Goal: Task Accomplishment & Management: Use online tool/utility

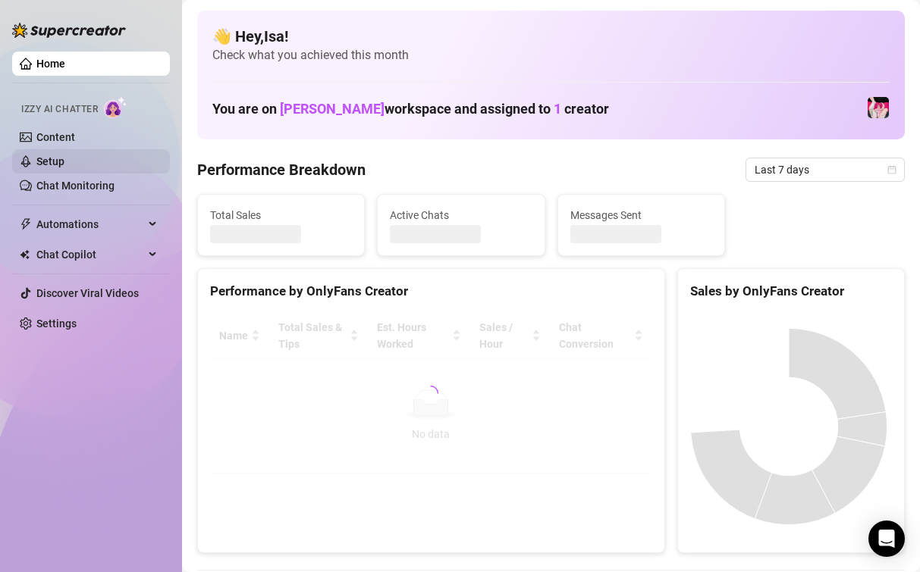
click at [64, 161] on link "Setup" at bounding box center [50, 161] width 28 height 12
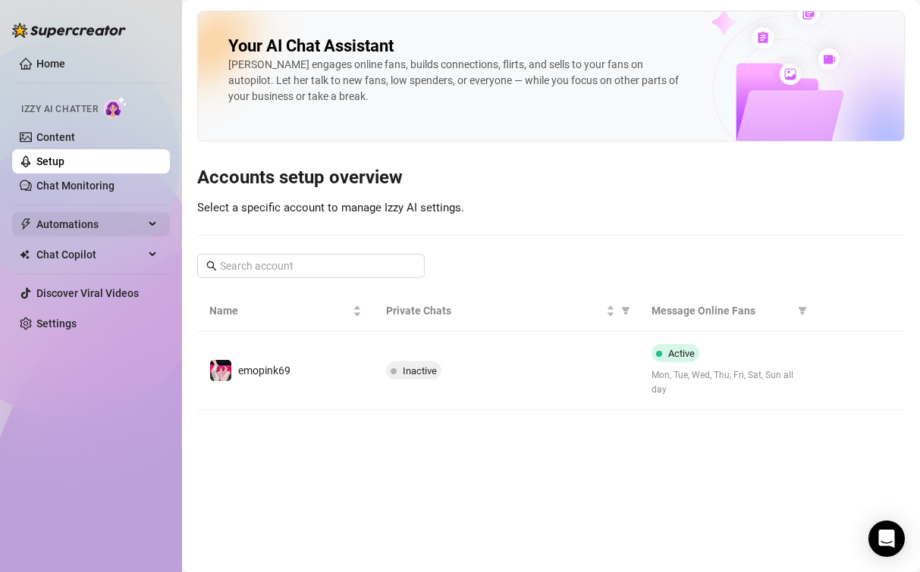
click at [78, 232] on span "Automations" at bounding box center [90, 224] width 108 height 24
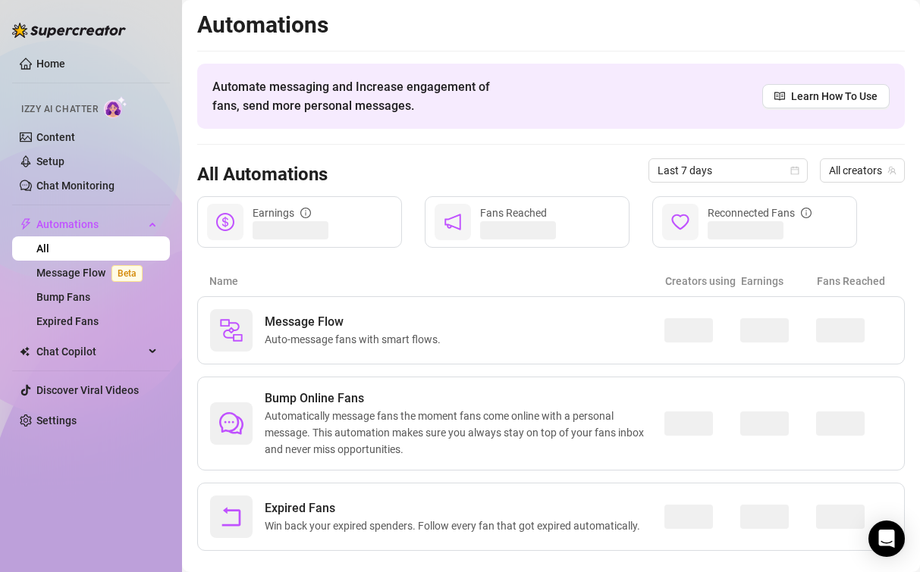
scroll to position [24, 0]
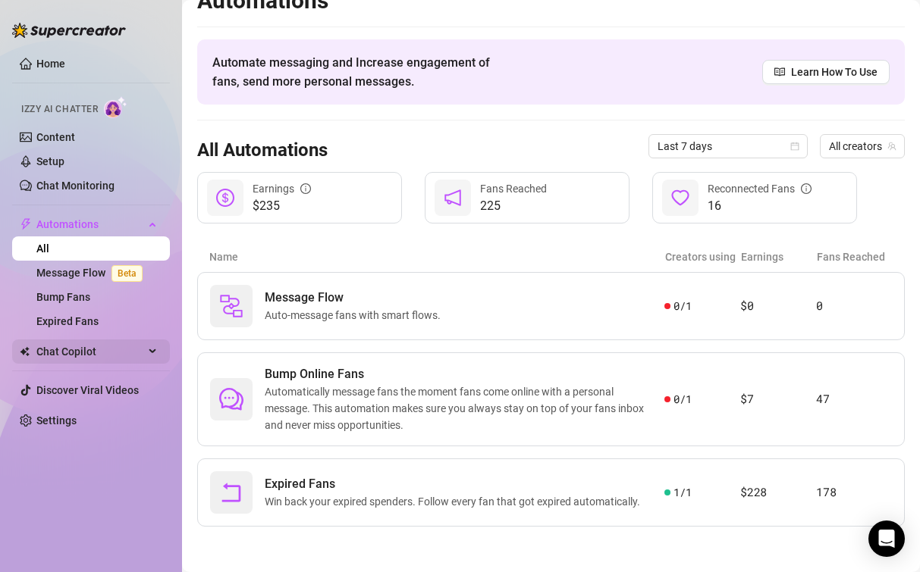
click at [92, 353] on span "Chat Copilot" at bounding box center [90, 352] width 108 height 24
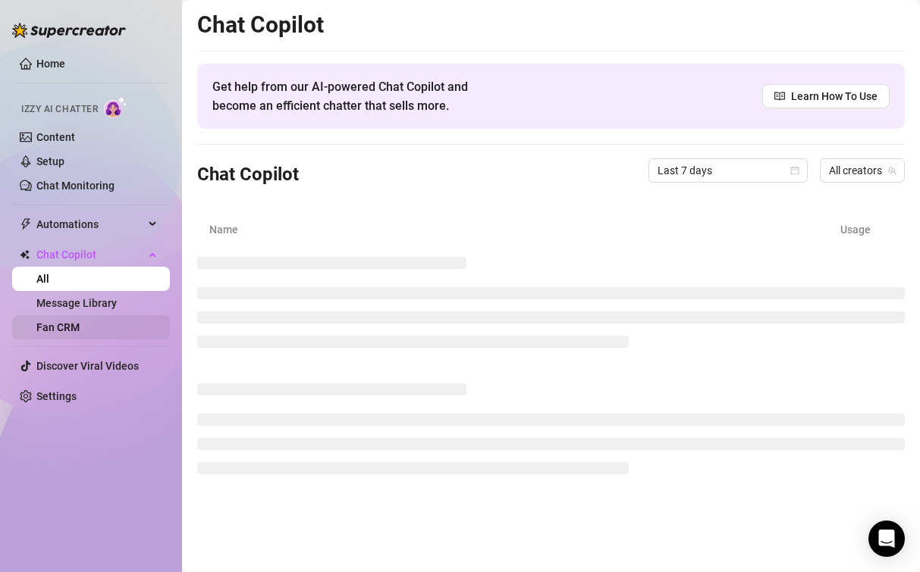
click at [76, 327] on link "Fan CRM" at bounding box center [57, 327] width 43 height 12
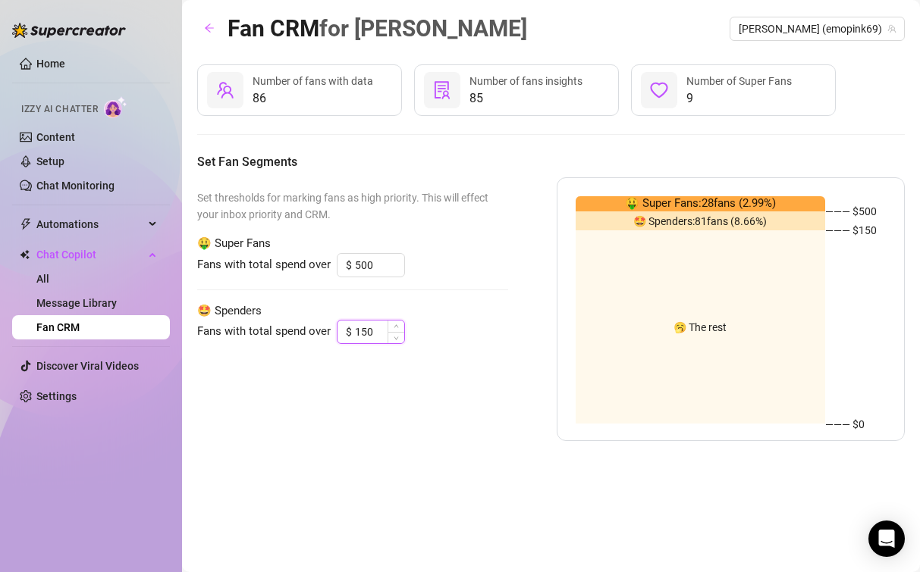
click at [337, 339] on div "$ 150" at bounding box center [371, 332] width 68 height 24
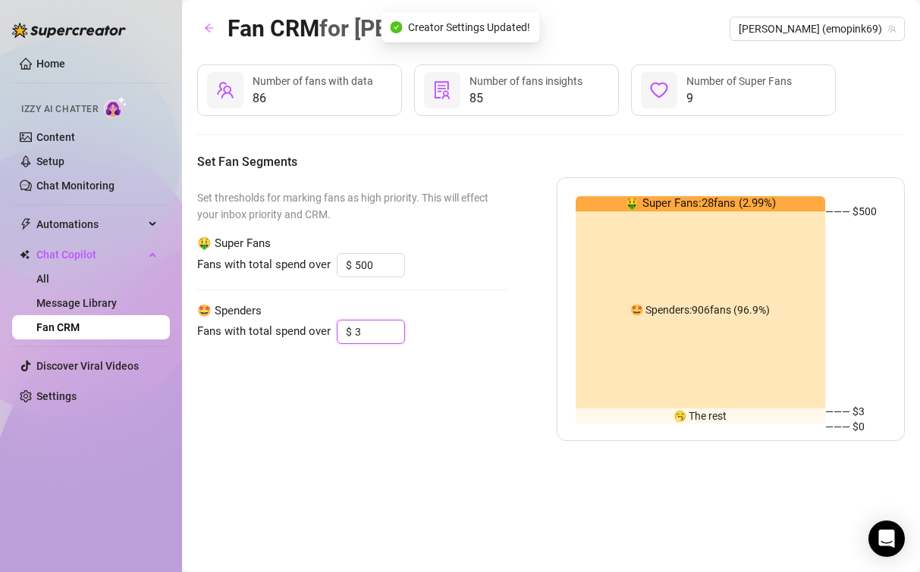
type input "3"
click at [513, 344] on div "Set thresholds for marking fans as high priority. This will effect your inbox p…" at bounding box center [550, 309] width 707 height 264
click at [390, 266] on span "Decrease Value" at bounding box center [395, 270] width 17 height 14
drag, startPoint x: 373, startPoint y: 271, endPoint x: 323, endPoint y: 274, distance: 50.1
click at [323, 274] on div "Fans with total spend over $ 499" at bounding box center [352, 265] width 311 height 24
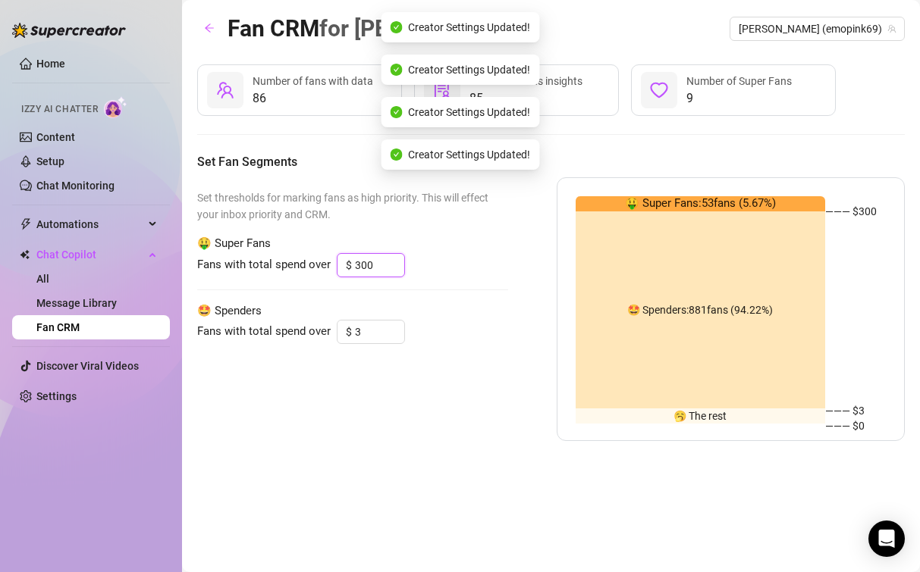
type input "300"
click at [497, 287] on div "Set thresholds for marking fans as high priority. This will effect your inbox p…" at bounding box center [352, 309] width 311 height 264
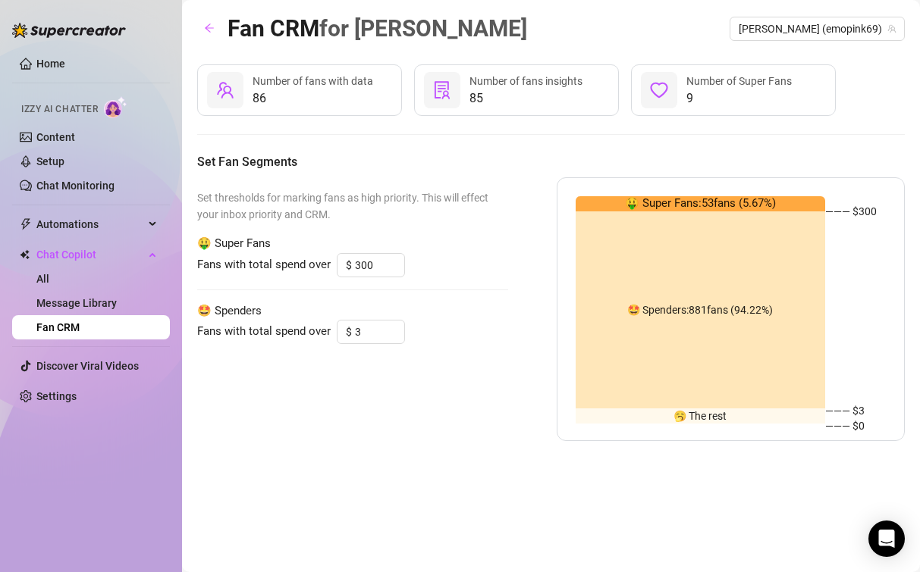
click at [908, 296] on main "Fan CRM for [PERSON_NAME] [PERSON_NAME] (emopink69) 86 Number of fans with data…" at bounding box center [551, 286] width 738 height 572
click at [86, 222] on span "Automations" at bounding box center [90, 224] width 108 height 24
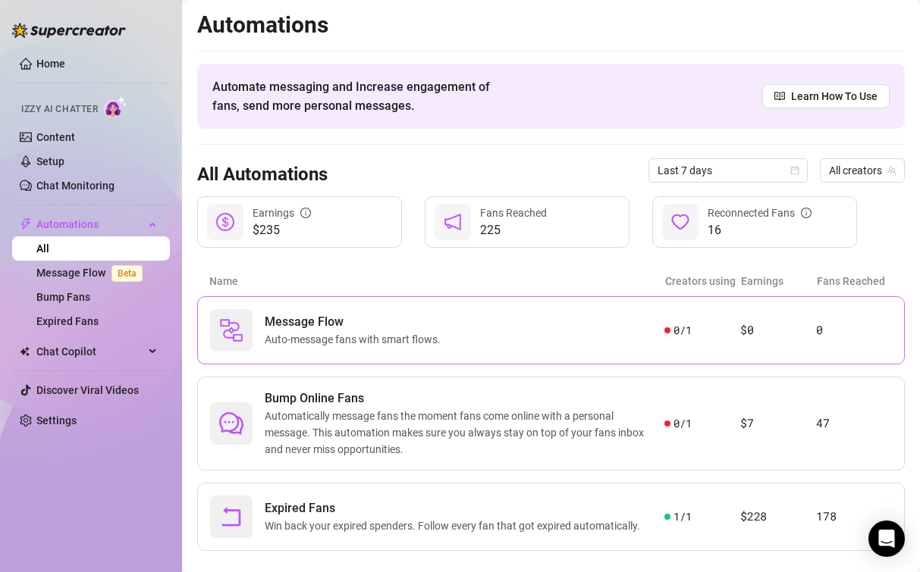
click at [494, 331] on div "Message Flow Auto-message fans with smart flows." at bounding box center [437, 330] width 454 height 42
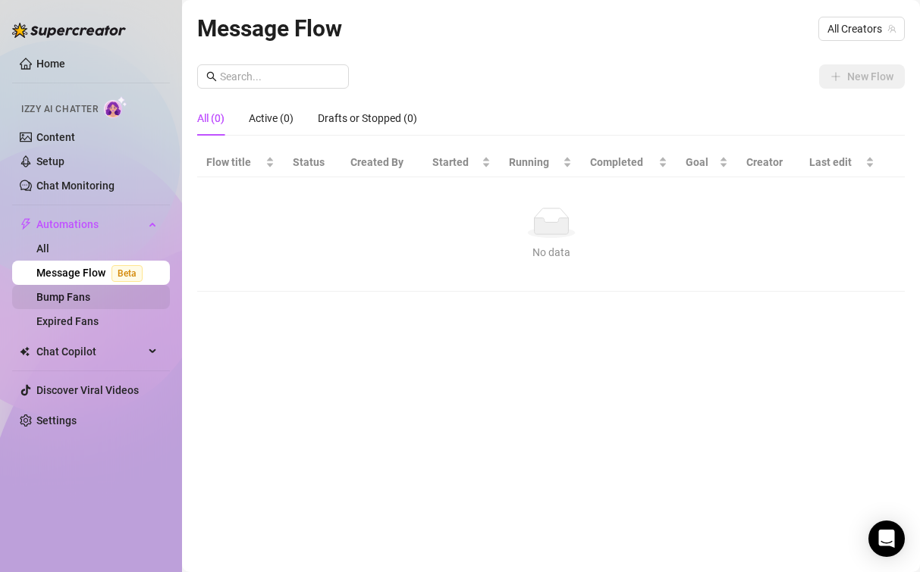
click at [90, 301] on link "Bump Fans" at bounding box center [63, 297] width 54 height 12
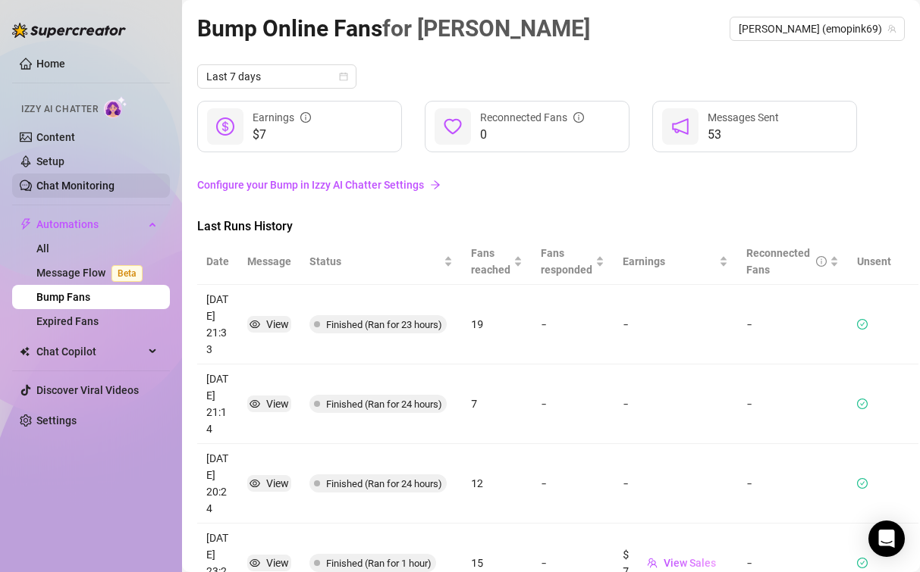
click at [63, 184] on link "Chat Monitoring" at bounding box center [75, 186] width 78 height 12
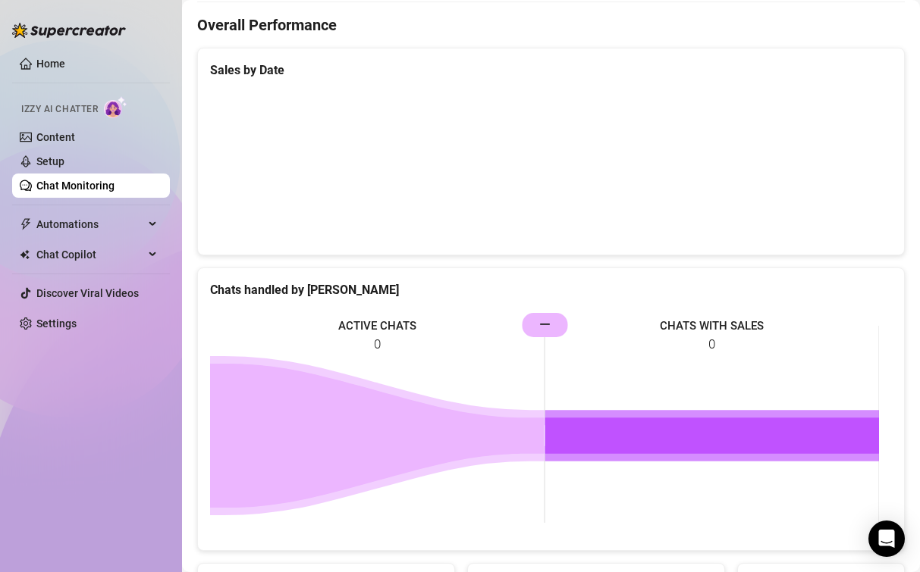
scroll to position [531, 0]
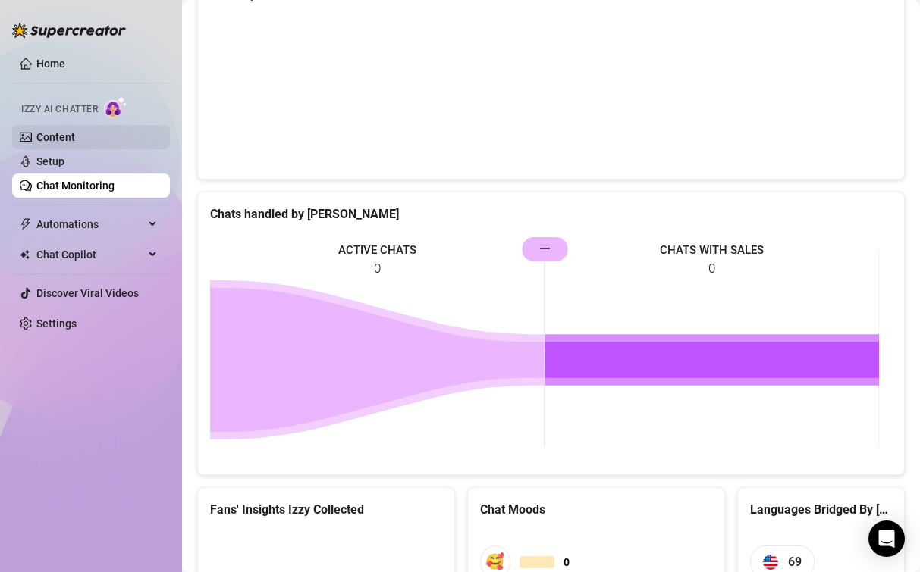
click at [75, 137] on link "Content" at bounding box center [55, 137] width 39 height 12
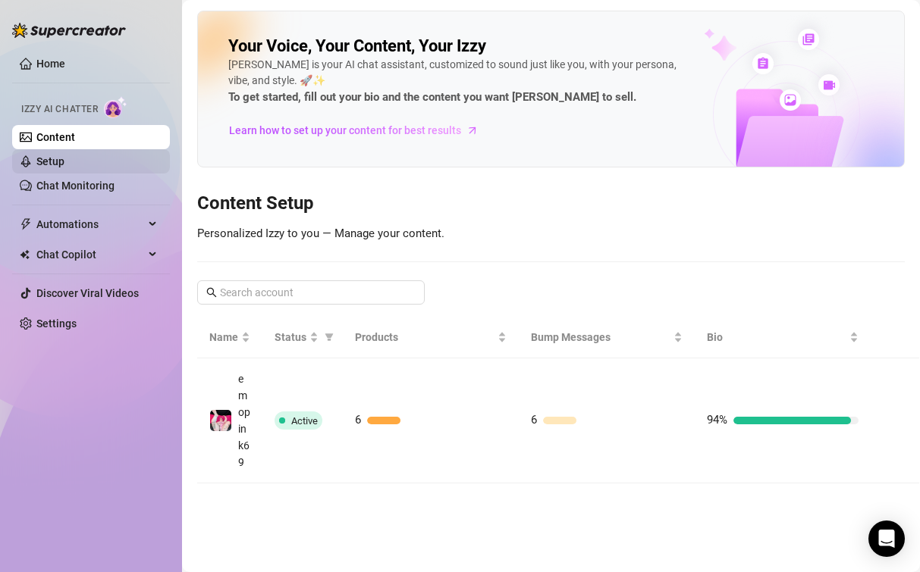
click at [64, 161] on link "Setup" at bounding box center [50, 161] width 28 height 12
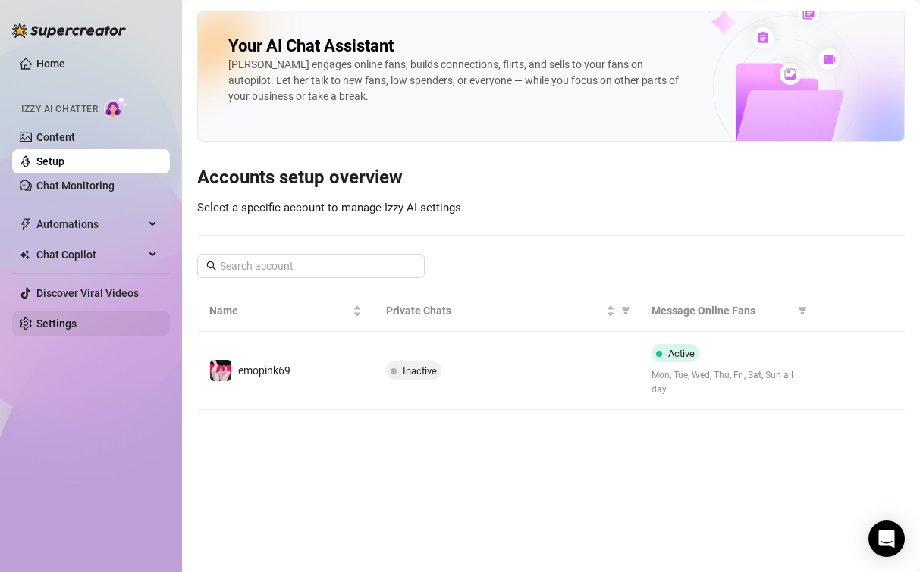
click at [71, 325] on link "Settings" at bounding box center [56, 324] width 40 height 12
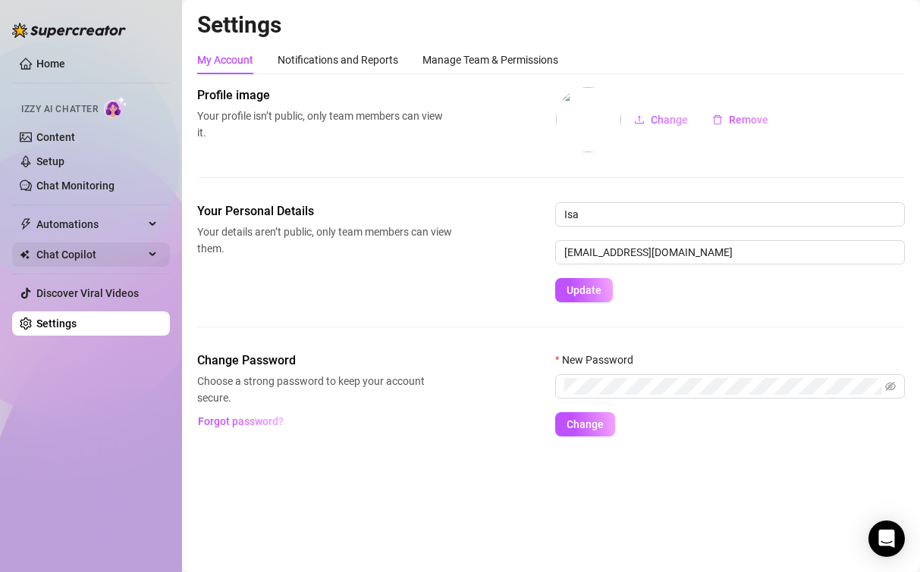
click at [92, 262] on span "Chat Copilot" at bounding box center [90, 255] width 108 height 24
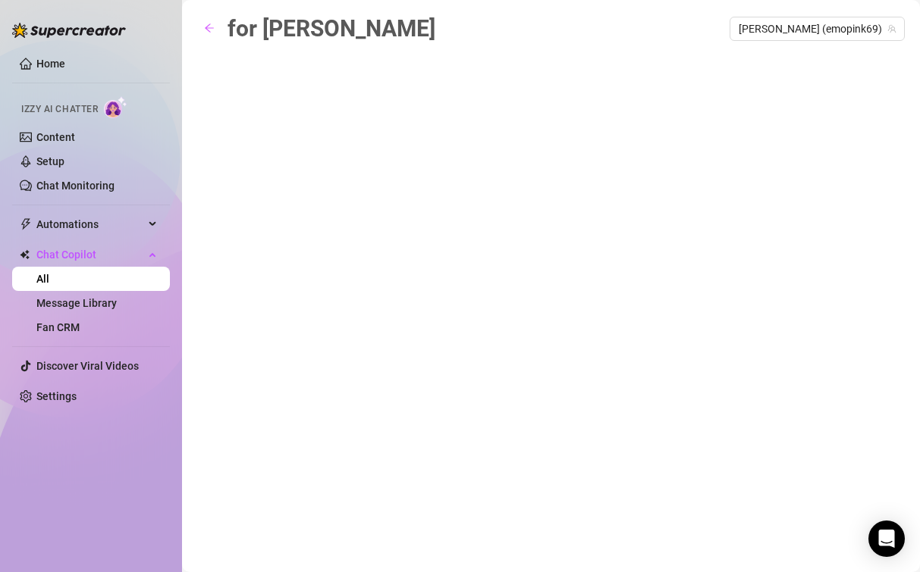
click at [49, 279] on link "All" at bounding box center [42, 279] width 13 height 12
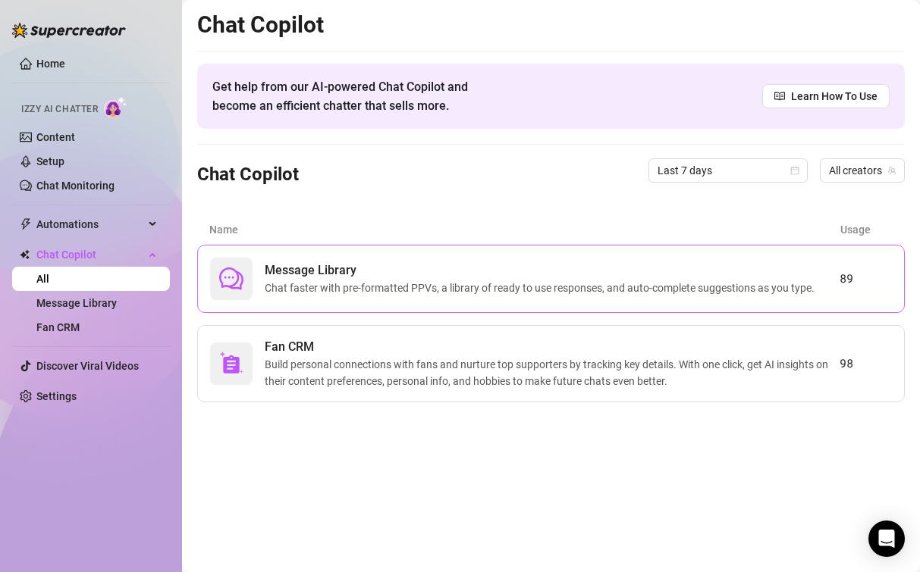
click at [367, 296] on div "Message Library Chat faster with pre-formatted PPVs, a library of ready to use …" at bounding box center [524, 279] width 629 height 42
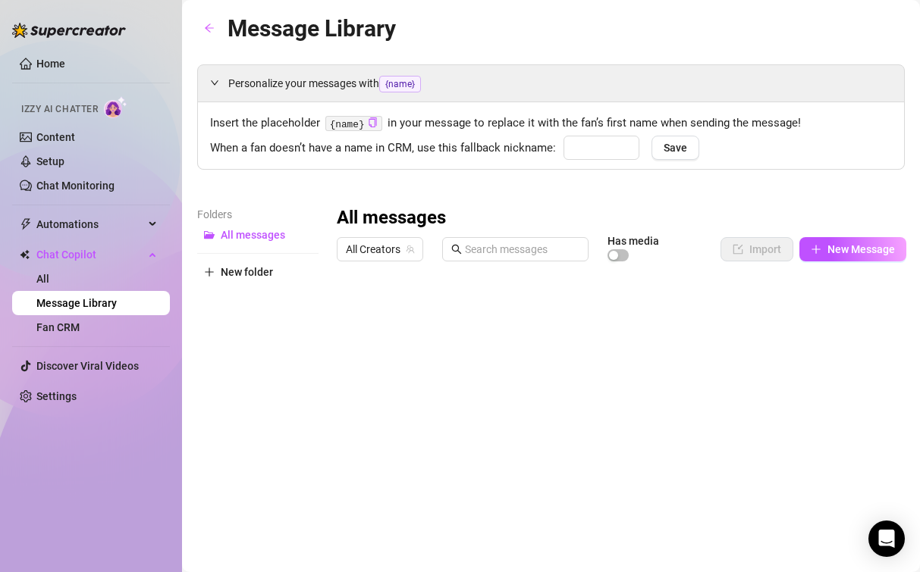
type input "babe"
